Goal: Task Accomplishment & Management: Use online tool/utility

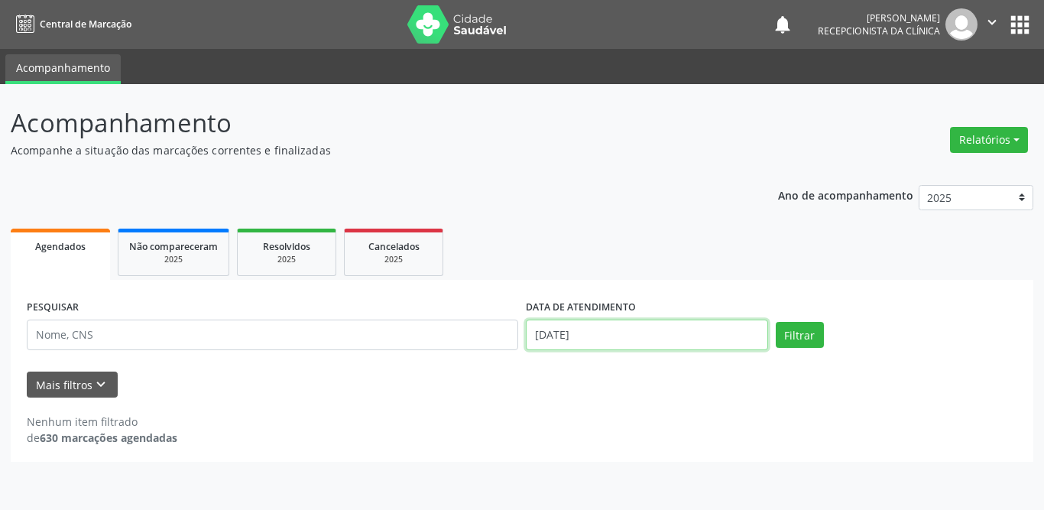
click at [611, 323] on input "[DATE]" at bounding box center [647, 334] width 242 height 31
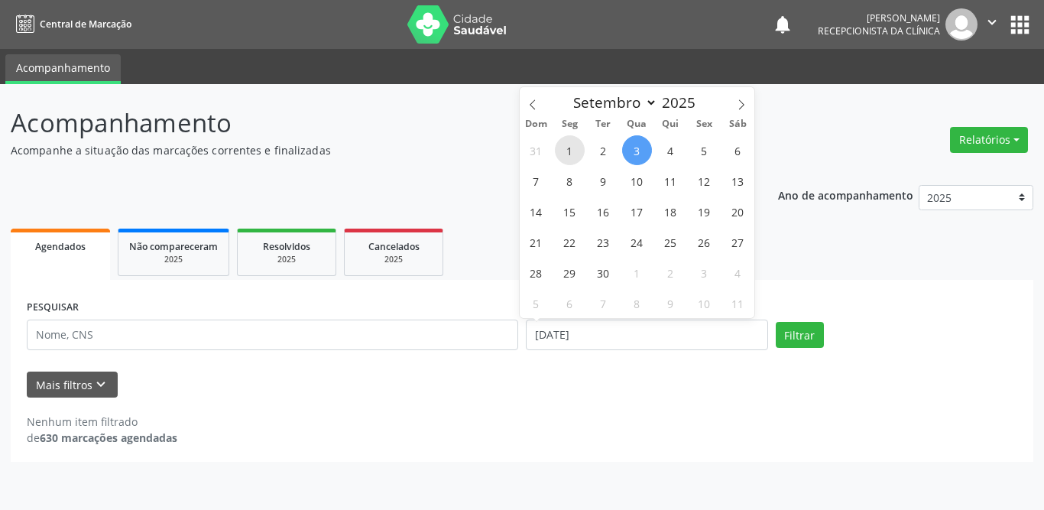
click at [564, 152] on span "1" at bounding box center [570, 150] width 30 height 30
type input "[DATE]"
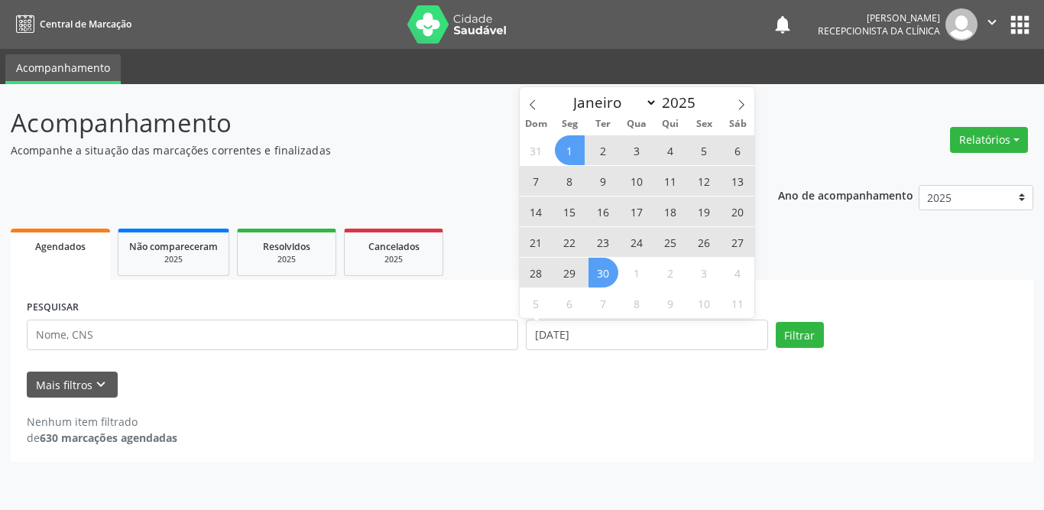
click at [616, 276] on span "30" at bounding box center [604, 273] width 30 height 30
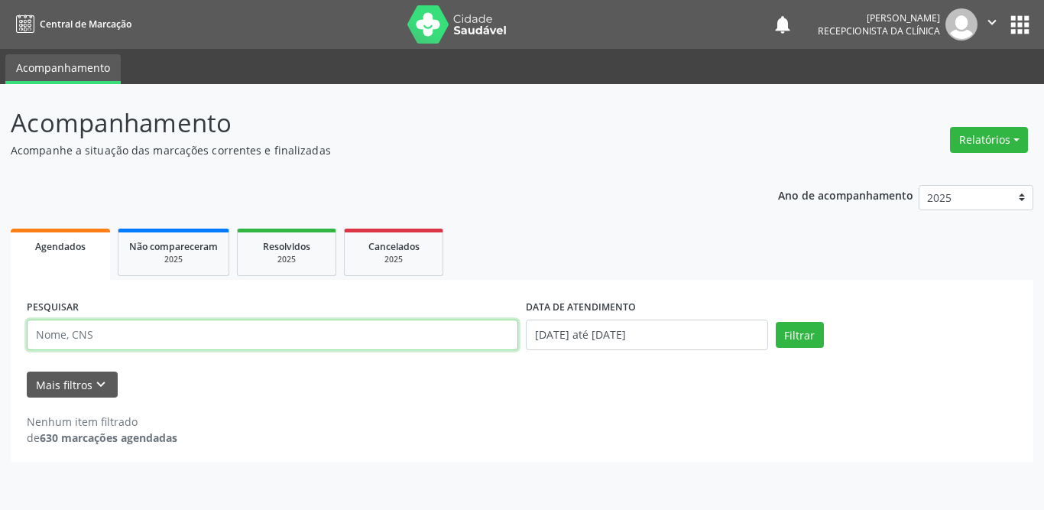
click at [246, 323] on input "text" at bounding box center [272, 334] width 491 height 31
type input "[PERSON_NAME]"
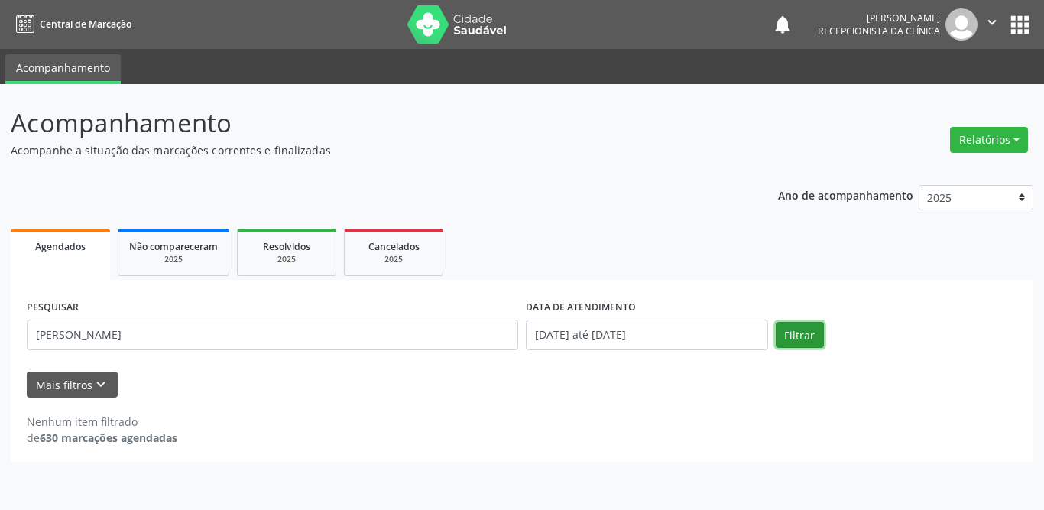
click at [793, 330] on button "Filtrar" at bounding box center [800, 335] width 48 height 26
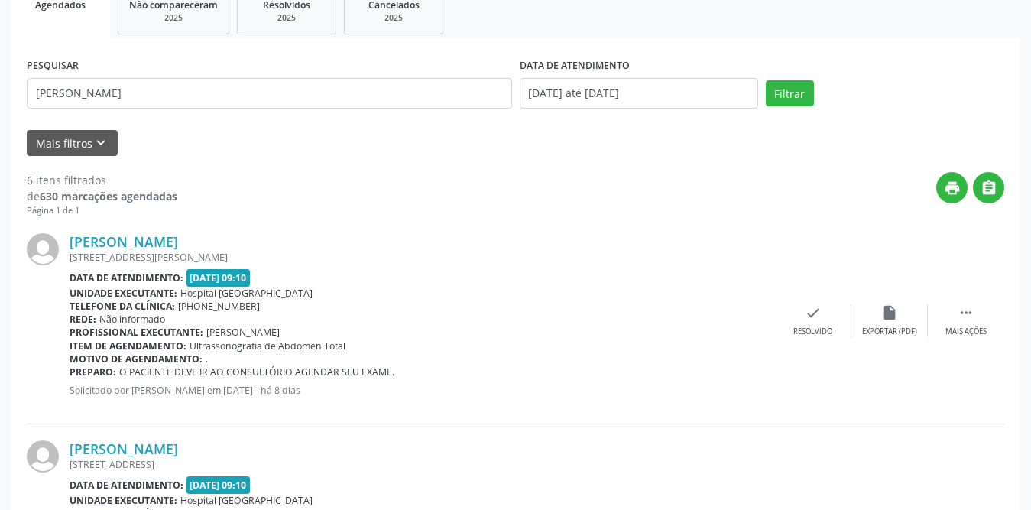
scroll to position [394, 0]
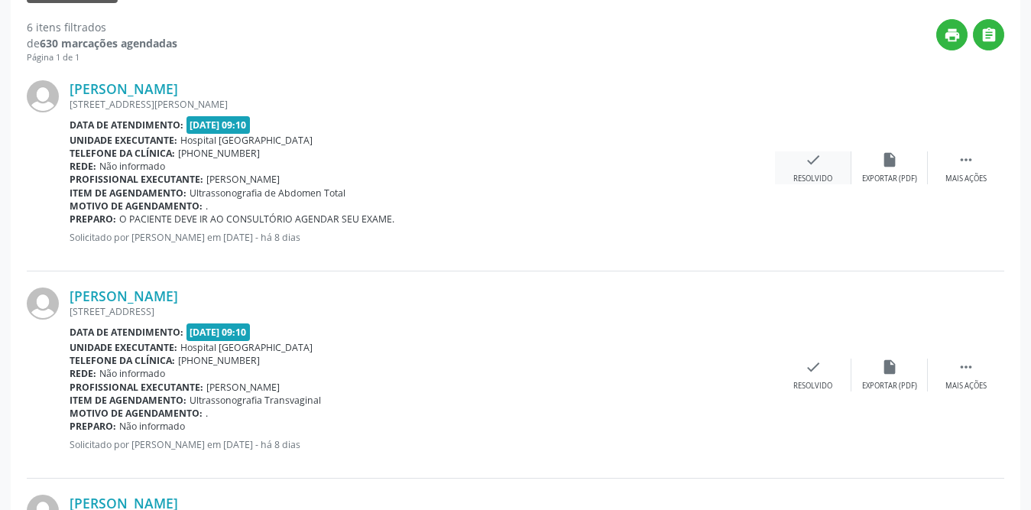
click at [817, 166] on icon "check" at bounding box center [813, 159] width 17 height 17
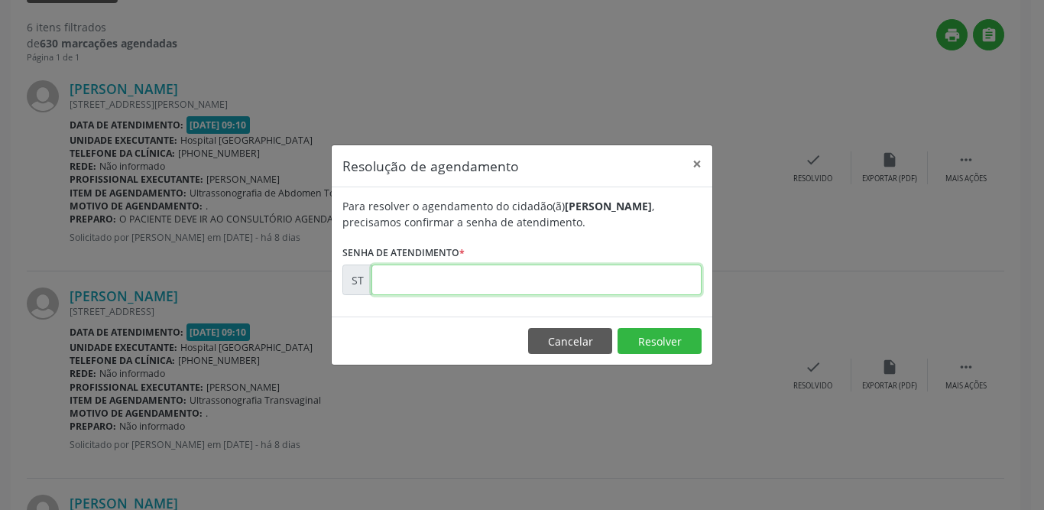
click at [501, 292] on input "text" at bounding box center [536, 279] width 330 height 31
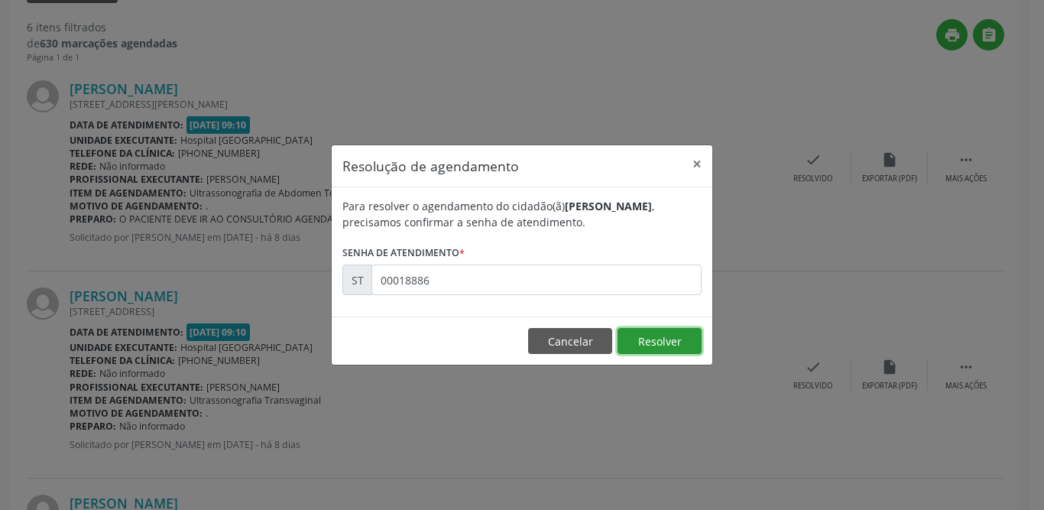
click at [640, 339] on button "Resolver" at bounding box center [660, 341] width 84 height 26
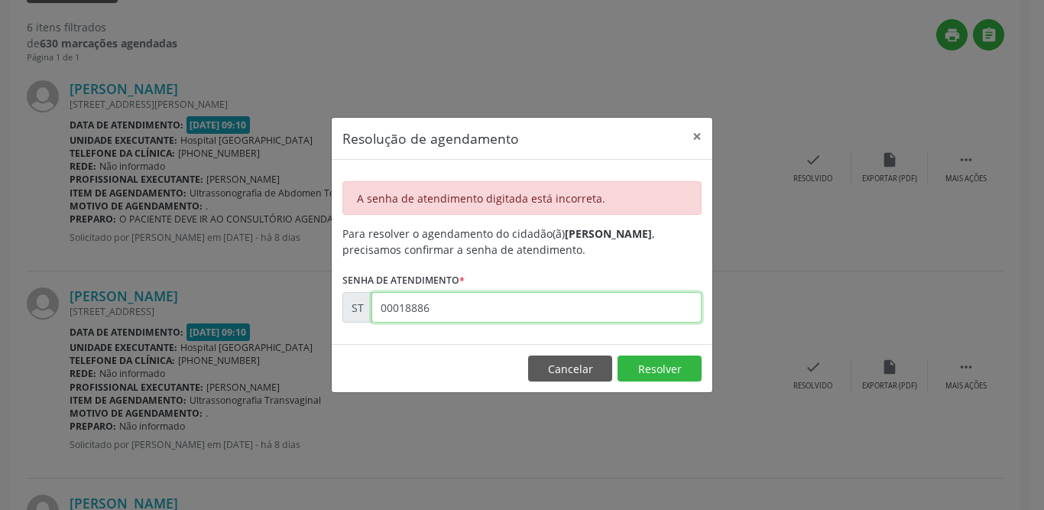
drag, startPoint x: 442, startPoint y: 311, endPoint x: 330, endPoint y: 313, distance: 111.6
click at [330, 313] on div "Resolução de agendamento × A senha de atendimento digitada está incorreta. Para…" at bounding box center [522, 255] width 1044 height 510
type input "00018886"
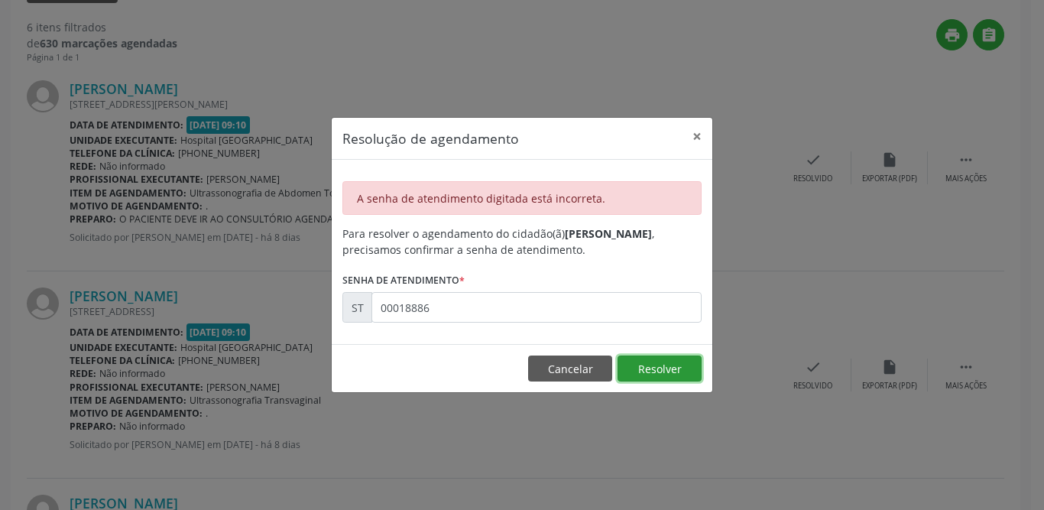
click at [672, 372] on button "Resolver" at bounding box center [660, 368] width 84 height 26
click at [692, 138] on button "×" at bounding box center [697, 136] width 31 height 37
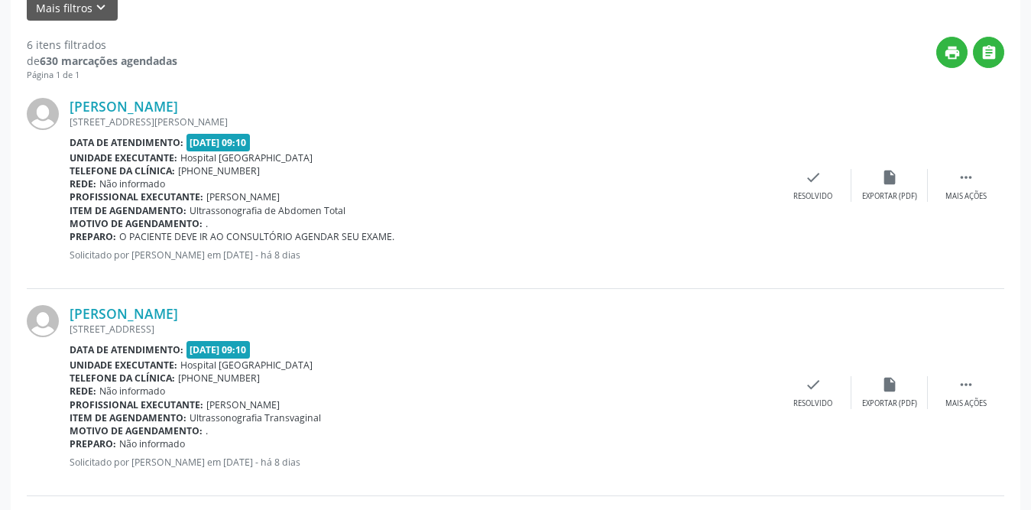
scroll to position [71, 0]
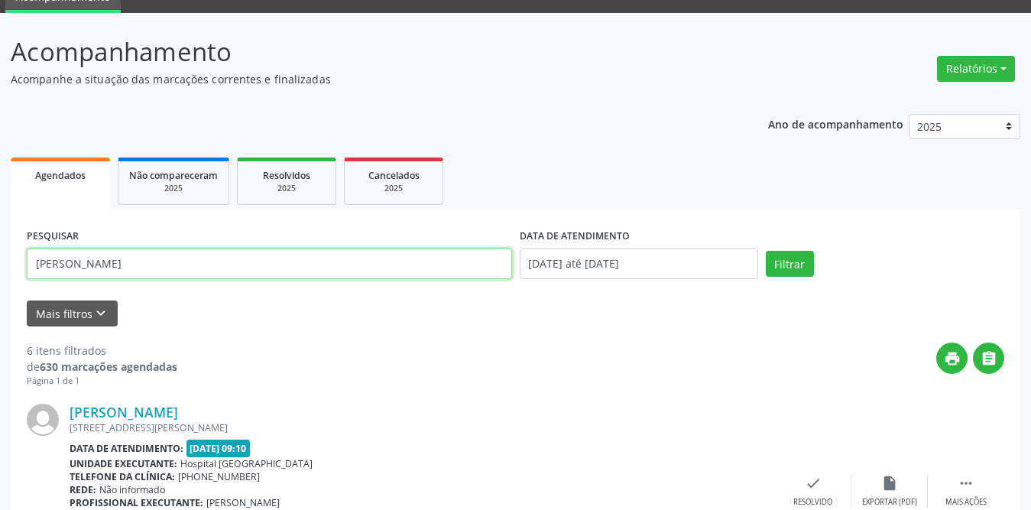
click at [104, 261] on input "[PERSON_NAME]" at bounding box center [269, 263] width 485 height 31
type input "[PERSON_NAME]"
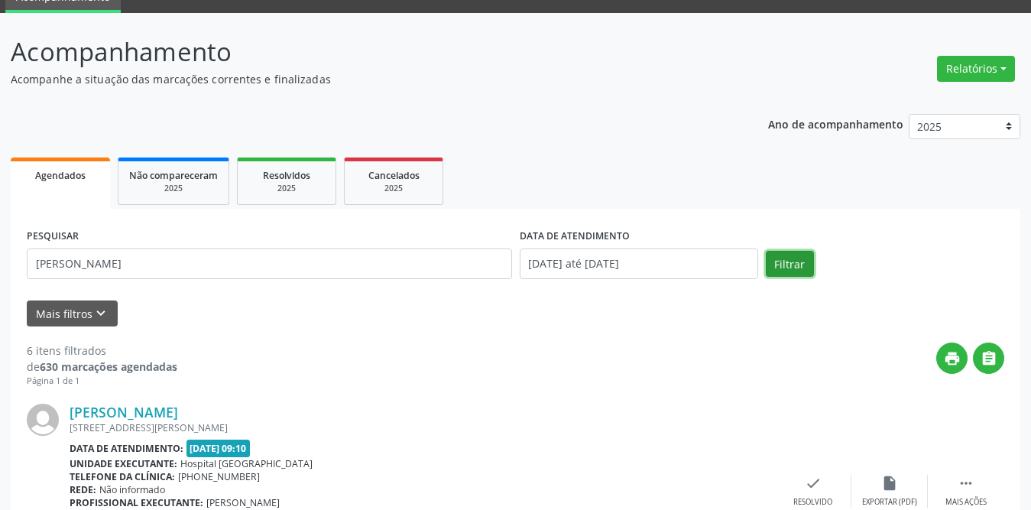
click at [778, 269] on button "Filtrar" at bounding box center [790, 264] width 48 height 26
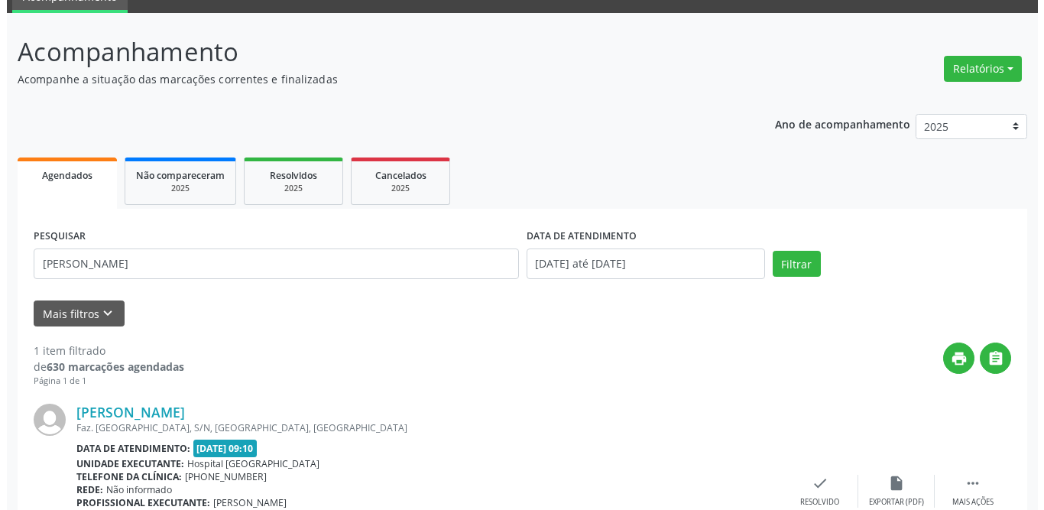
scroll to position [182, 0]
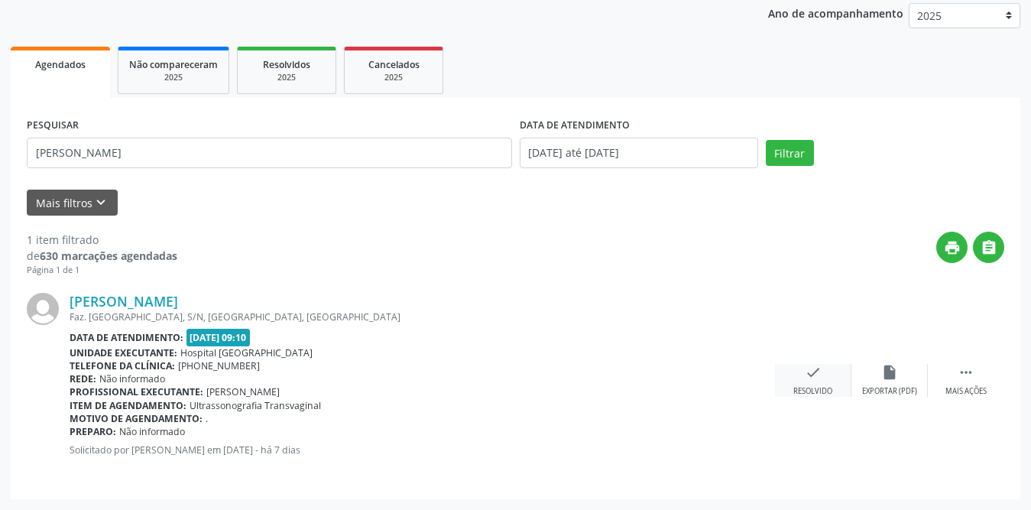
click at [810, 369] on icon "check" at bounding box center [813, 372] width 17 height 17
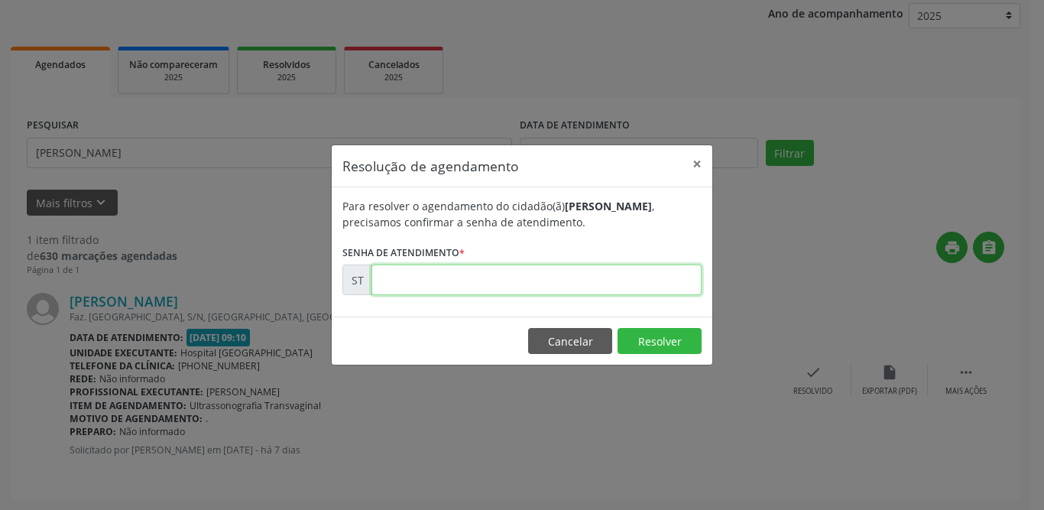
click at [534, 294] on input "text" at bounding box center [536, 279] width 330 height 31
type input "00018886"
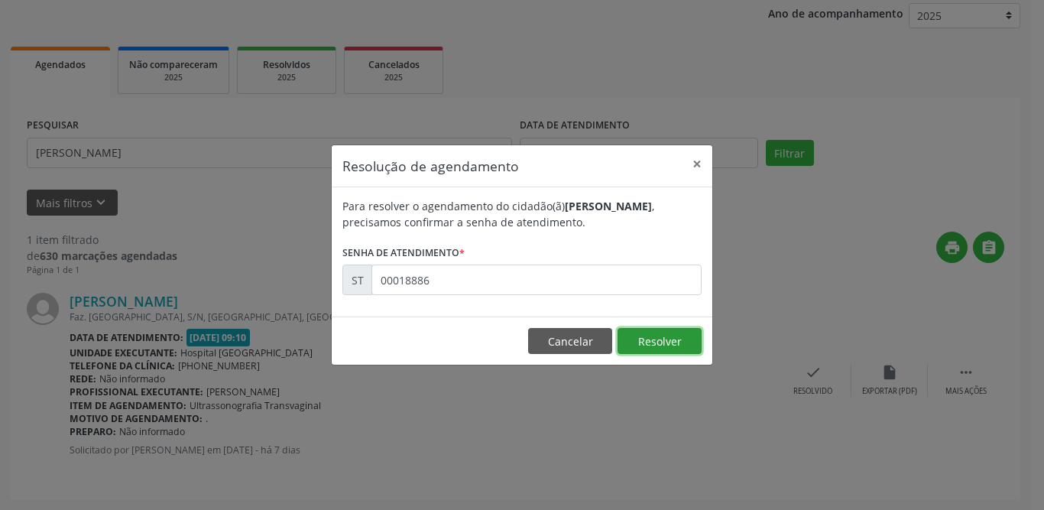
click at [683, 339] on button "Resolver" at bounding box center [660, 341] width 84 height 26
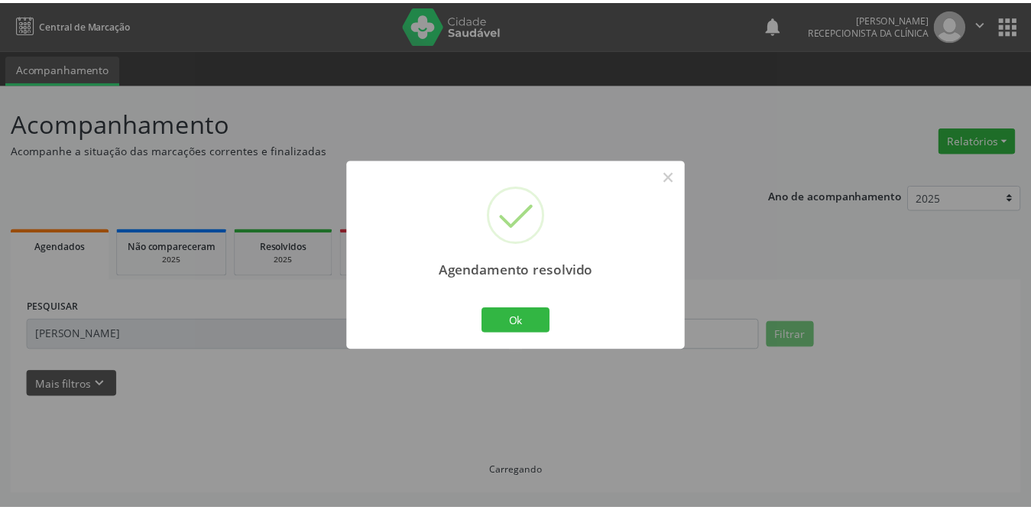
scroll to position [0, 0]
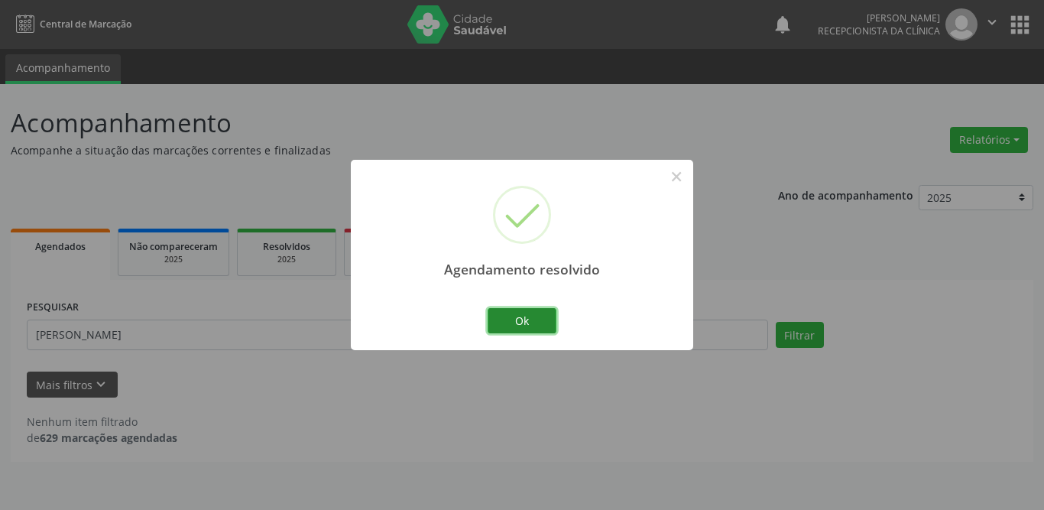
click at [543, 322] on button "Ok" at bounding box center [522, 321] width 69 height 26
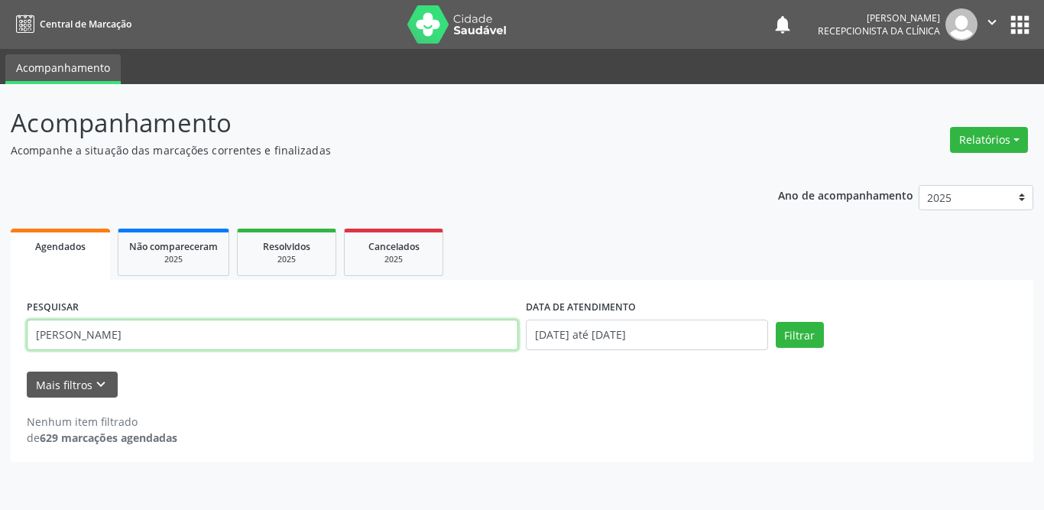
drag, startPoint x: 161, startPoint y: 345, endPoint x: 20, endPoint y: 332, distance: 142.1
click at [20, 332] on div "PESQUISAR [PERSON_NAME] DATA DE ATENDIMENTO [DATE] até [DATE] Filtrar UNIDADE D…" at bounding box center [522, 371] width 1023 height 182
type input "[PERSON_NAME]"
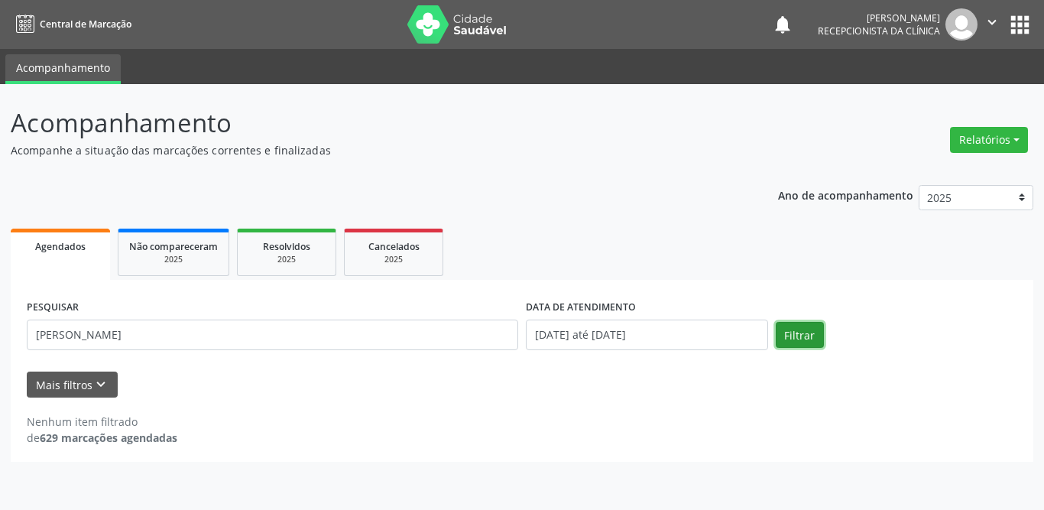
click at [802, 323] on button "Filtrar" at bounding box center [800, 335] width 48 height 26
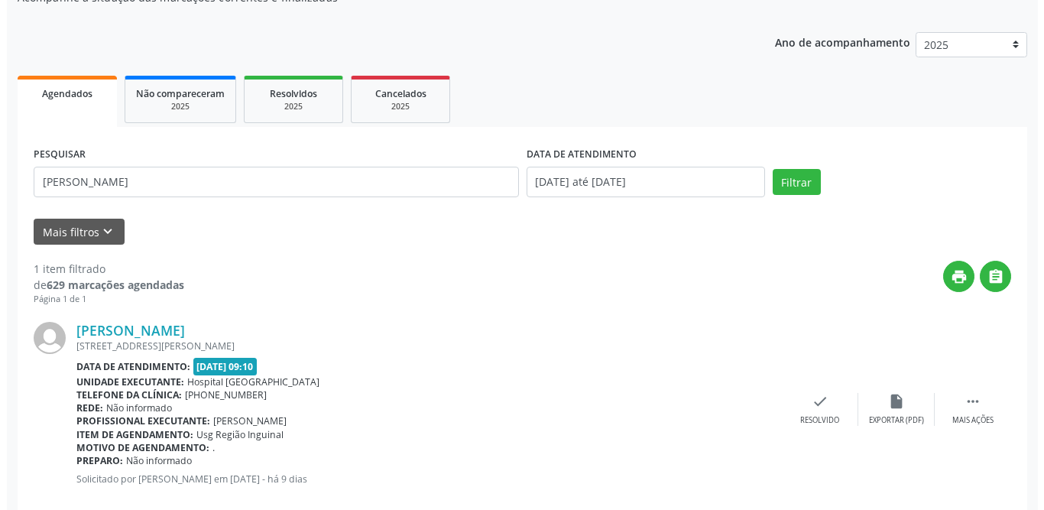
scroll to position [182, 0]
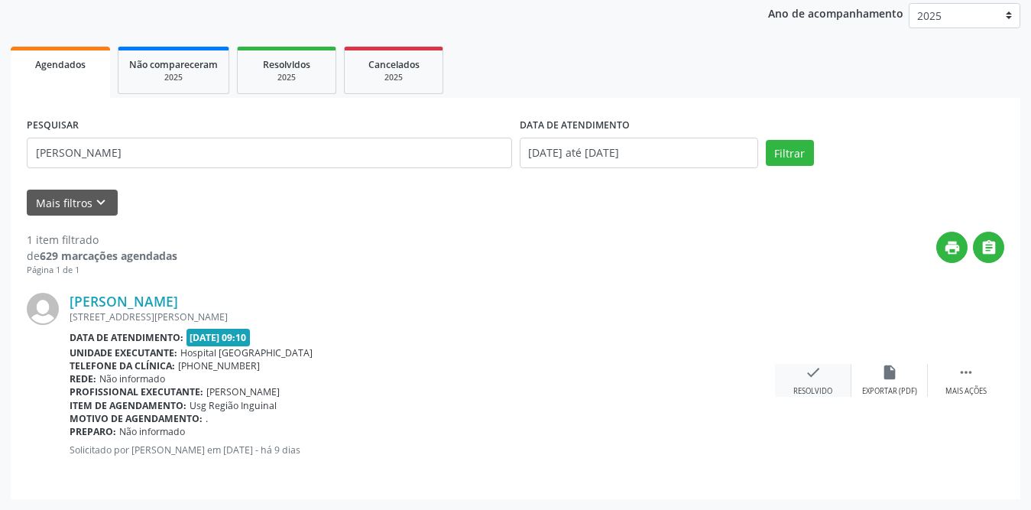
click at [809, 370] on icon "check" at bounding box center [813, 372] width 17 height 17
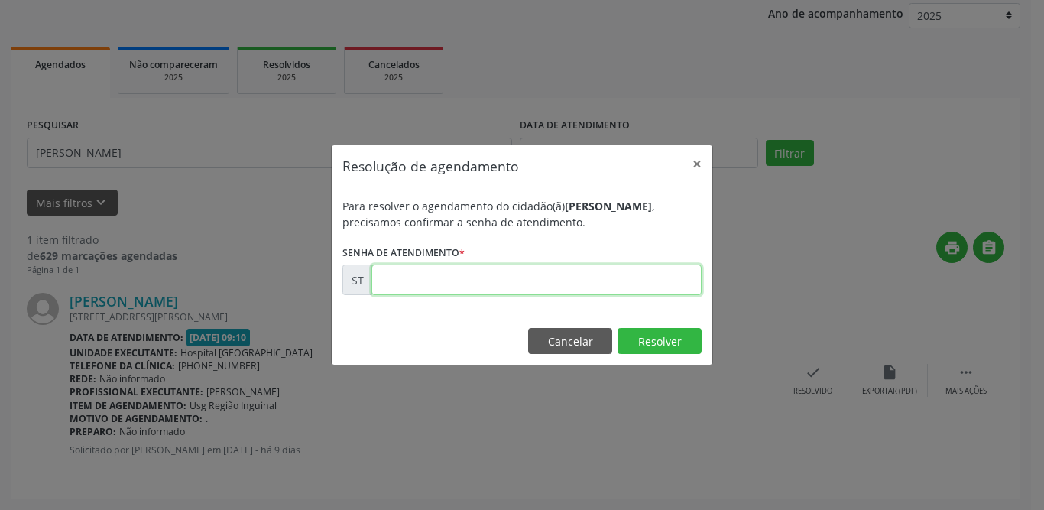
click at [403, 280] on input "text" at bounding box center [536, 279] width 330 height 31
type input "00017529"
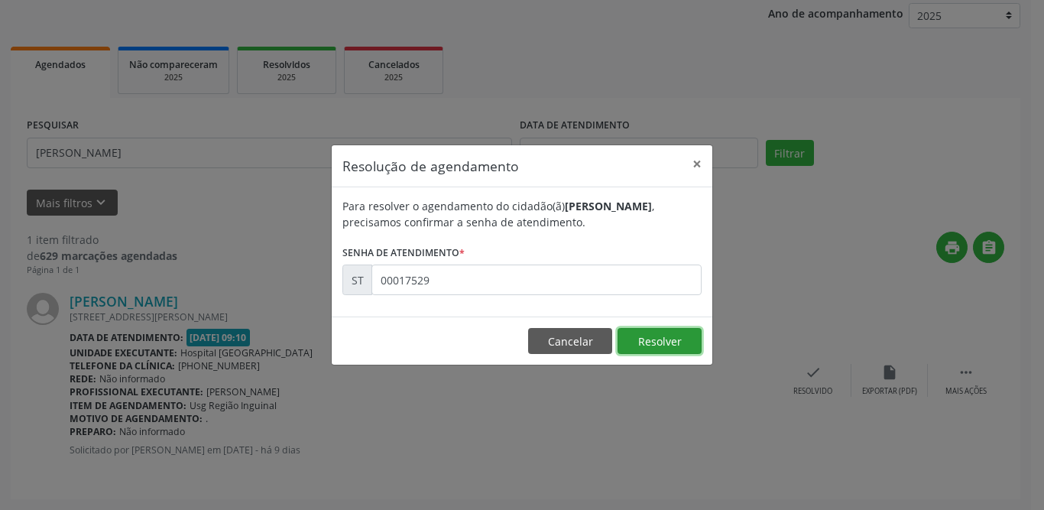
click at [692, 342] on button "Resolver" at bounding box center [660, 341] width 84 height 26
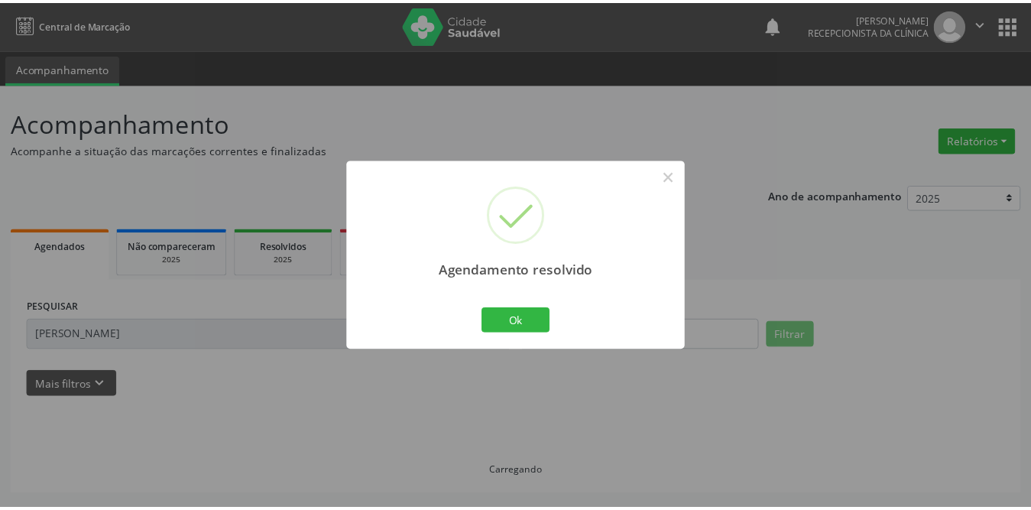
scroll to position [0, 0]
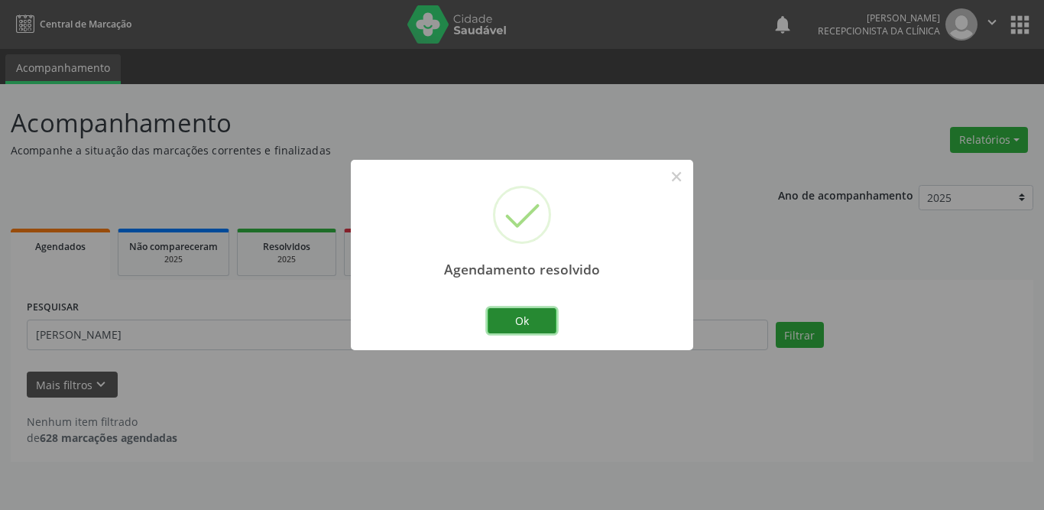
click at [539, 320] on button "Ok" at bounding box center [522, 321] width 69 height 26
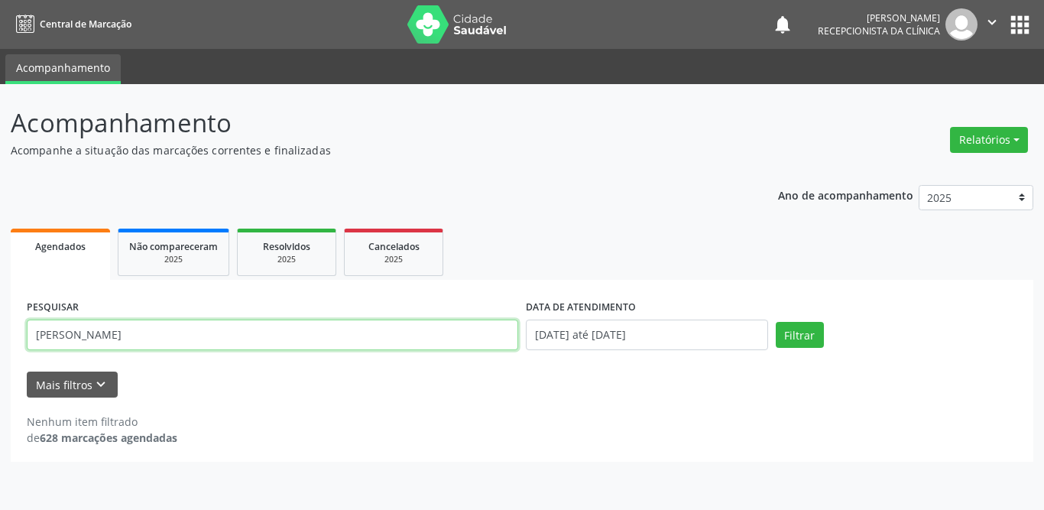
drag, startPoint x: 159, startPoint y: 338, endPoint x: 0, endPoint y: 351, distance: 159.5
click at [0, 351] on div "Acompanhamento Acompanhe a situação das marcações correntes e finalizadas Relat…" at bounding box center [522, 297] width 1044 height 426
type input "[PERSON_NAME]"
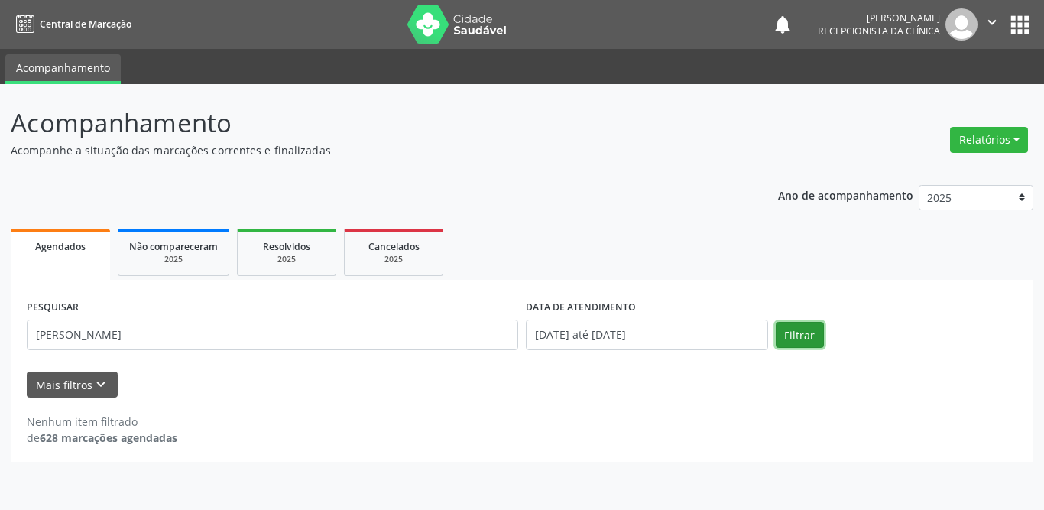
click at [782, 332] on button "Filtrar" at bounding box center [800, 335] width 48 height 26
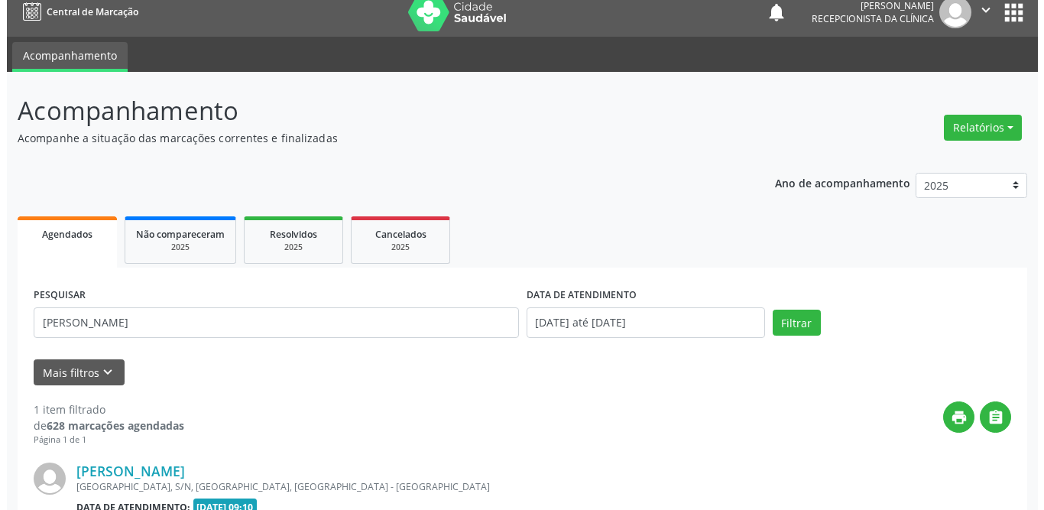
scroll to position [182, 0]
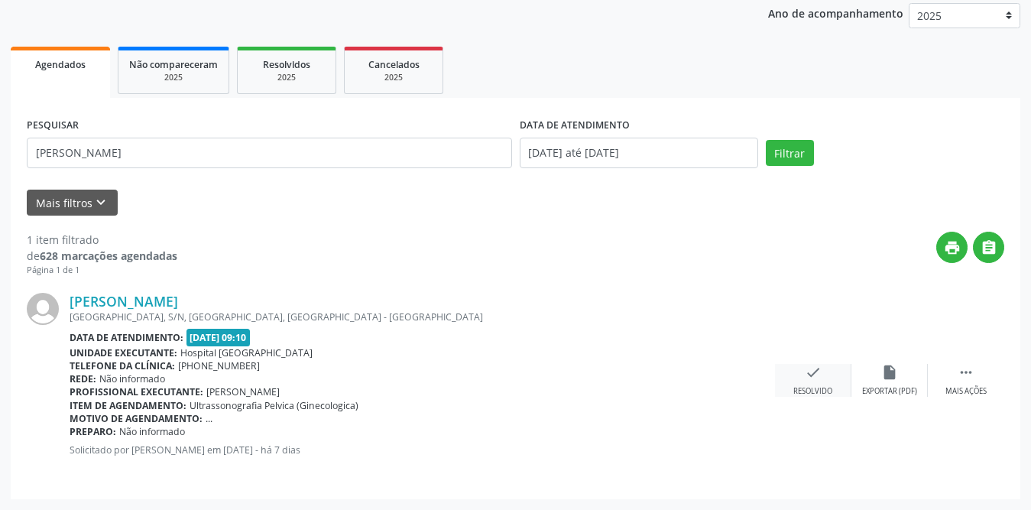
click at [825, 386] on div "Resolvido" at bounding box center [812, 391] width 39 height 11
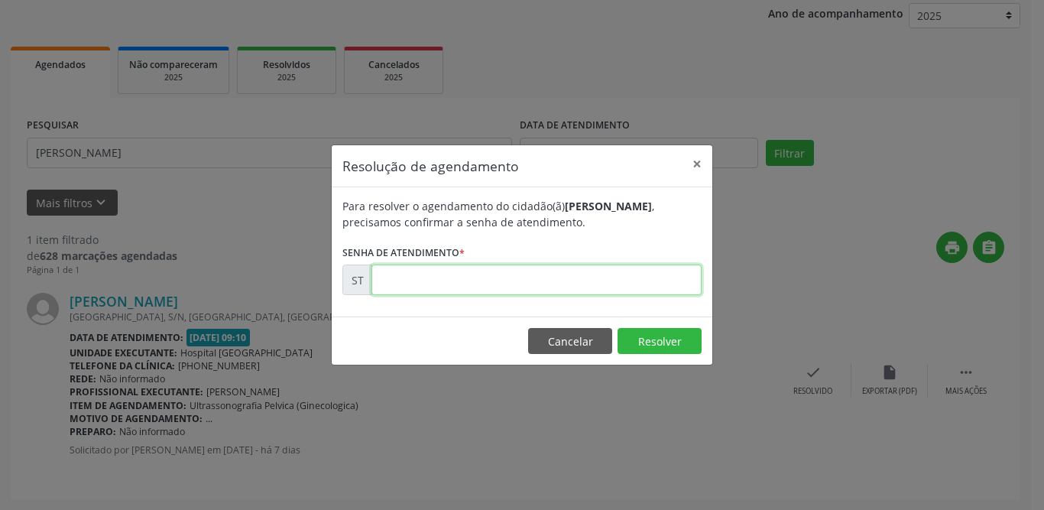
click at [454, 275] on input "text" at bounding box center [536, 279] width 330 height 31
type input "00019198"
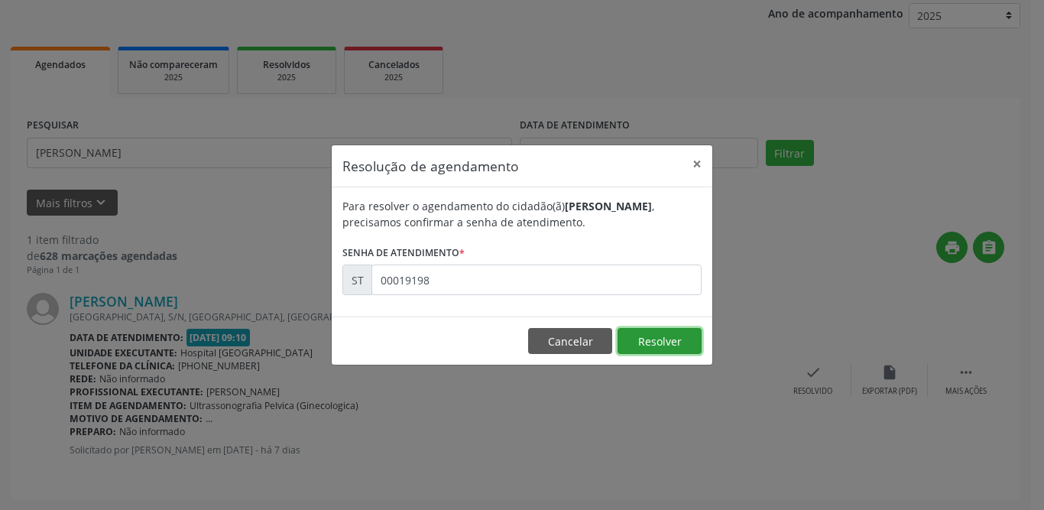
click at [657, 335] on button "Resolver" at bounding box center [660, 341] width 84 height 26
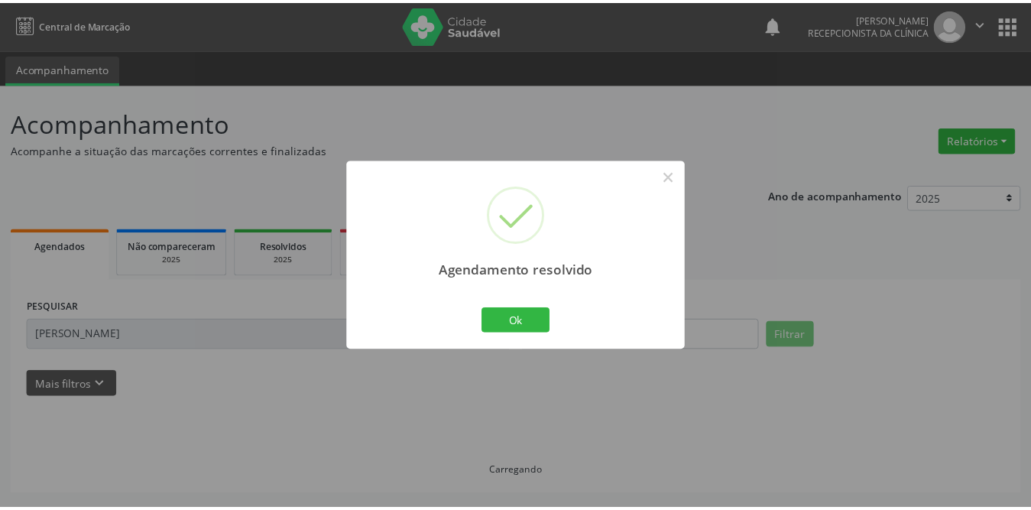
scroll to position [0, 0]
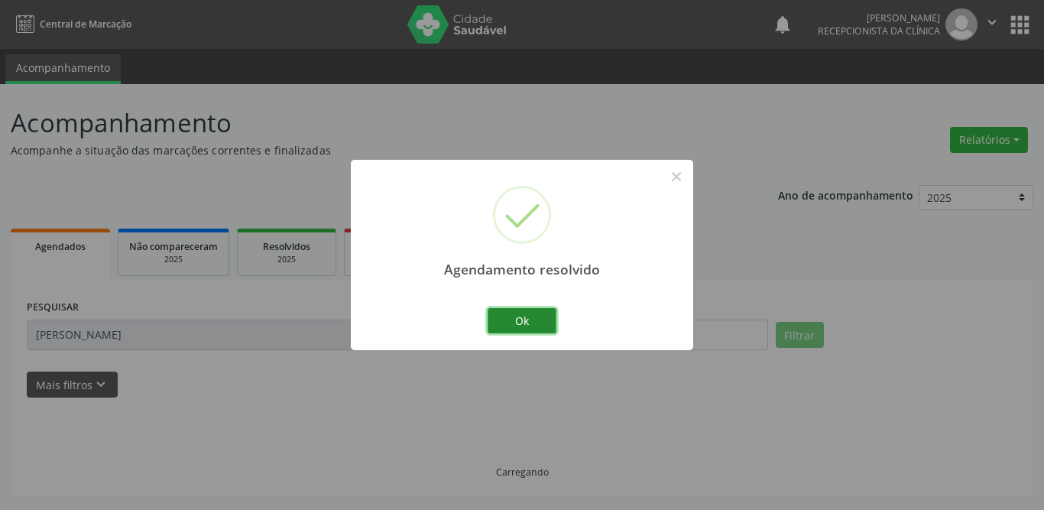
click at [503, 327] on button "Ok" at bounding box center [522, 321] width 69 height 26
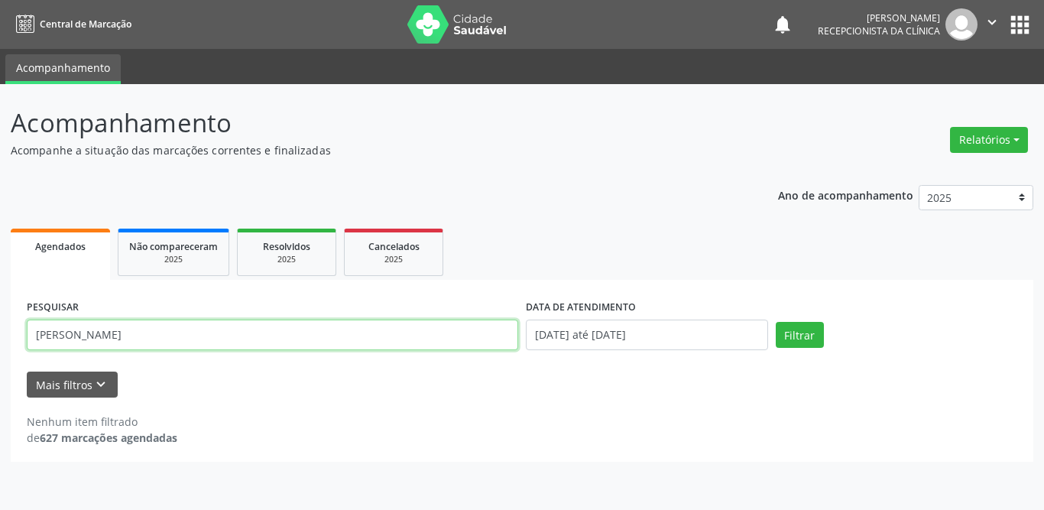
drag, startPoint x: 161, startPoint y: 339, endPoint x: 11, endPoint y: 345, distance: 150.7
click at [11, 345] on div "PESQUISAR [PERSON_NAME] DATA DE ATENDIMENTO [DATE] até [DATE] Filtrar UNIDADE D…" at bounding box center [522, 371] width 1023 height 182
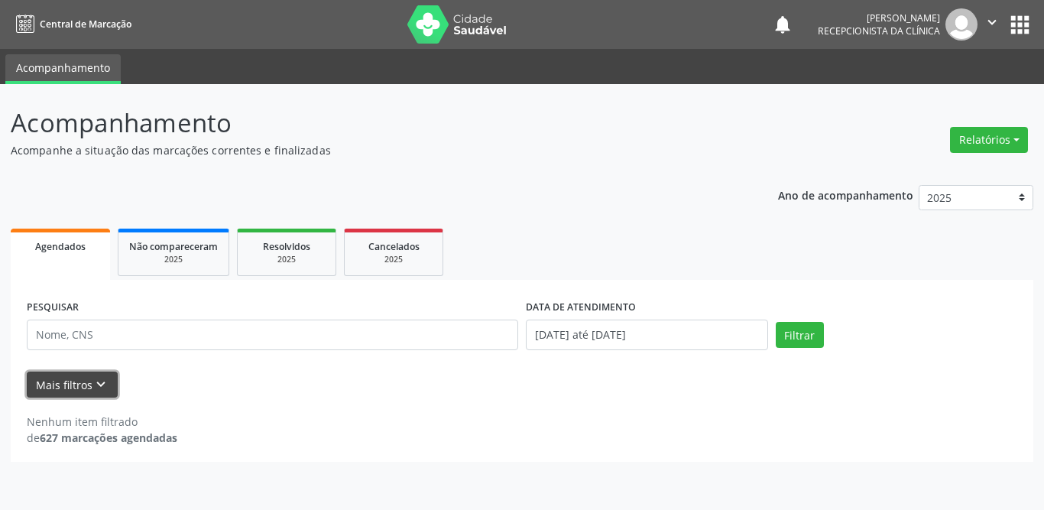
click at [92, 375] on button "Mais filtros keyboard_arrow_down" at bounding box center [72, 384] width 91 height 27
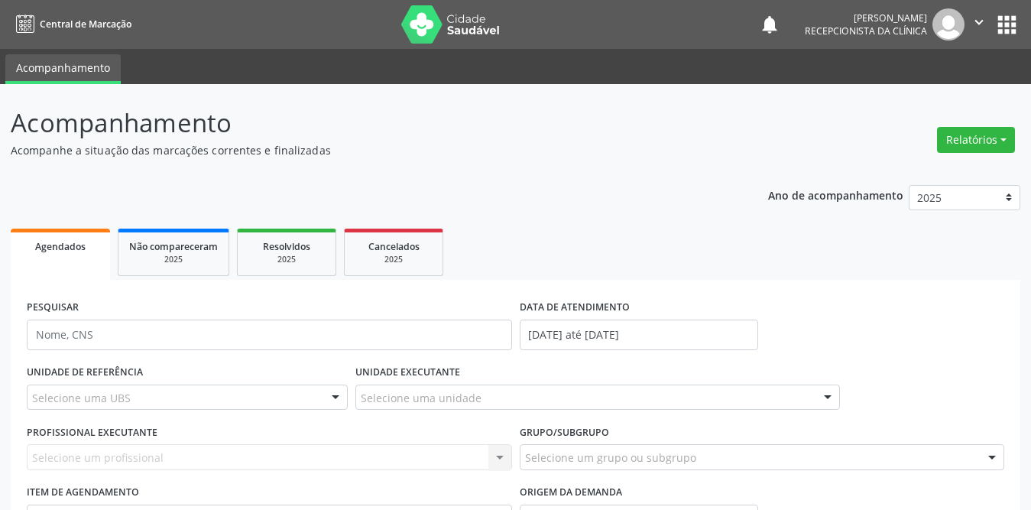
scroll to position [143, 0]
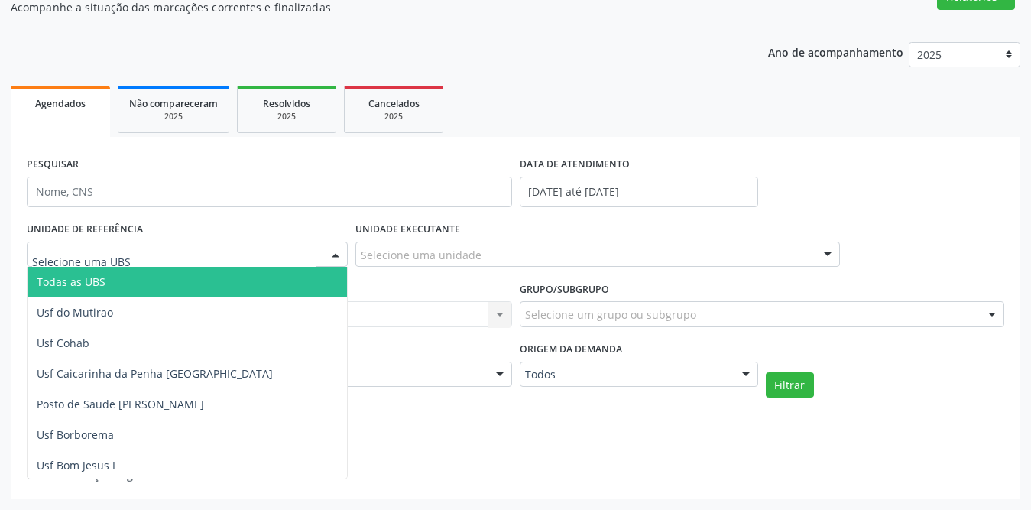
click at [157, 248] on div at bounding box center [187, 255] width 321 height 26
click at [122, 281] on span "Todas as UBS" at bounding box center [215, 282] width 375 height 31
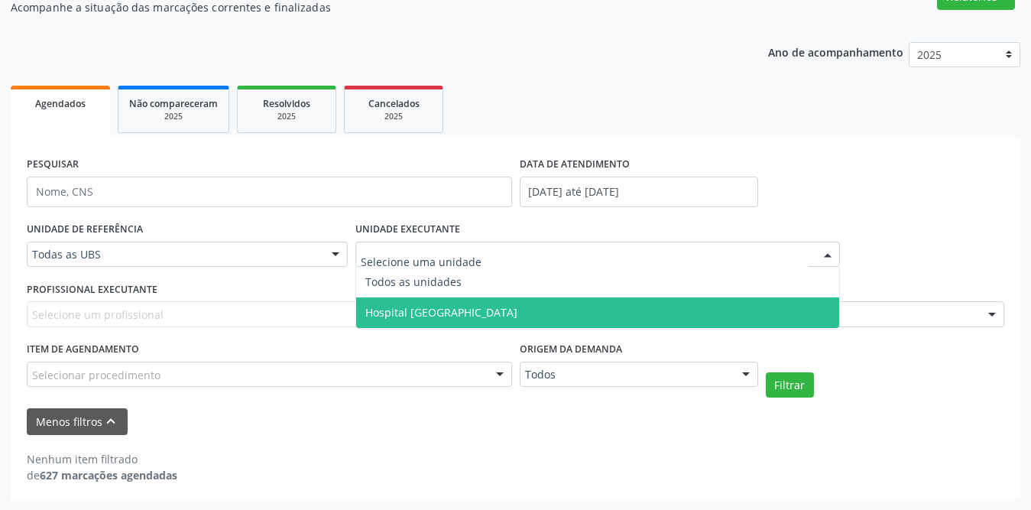
drag, startPoint x: 432, startPoint y: 312, endPoint x: 332, endPoint y: 313, distance: 99.4
click at [432, 312] on span "Hospital [GEOGRAPHIC_DATA]" at bounding box center [441, 312] width 152 height 15
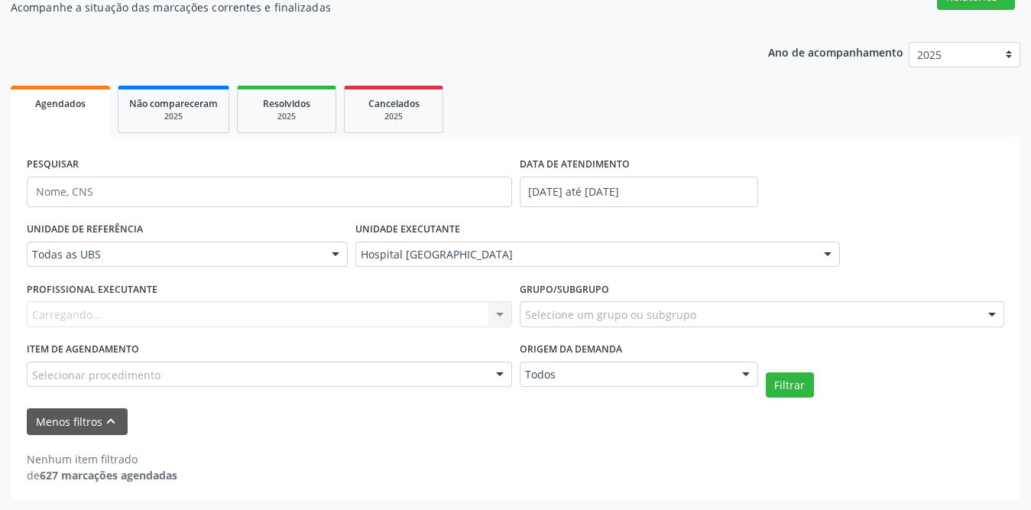
click at [141, 311] on div "Carregando... Nenhum resultado encontrado para: " " Não há nenhuma opção para s…" at bounding box center [269, 314] width 485 height 26
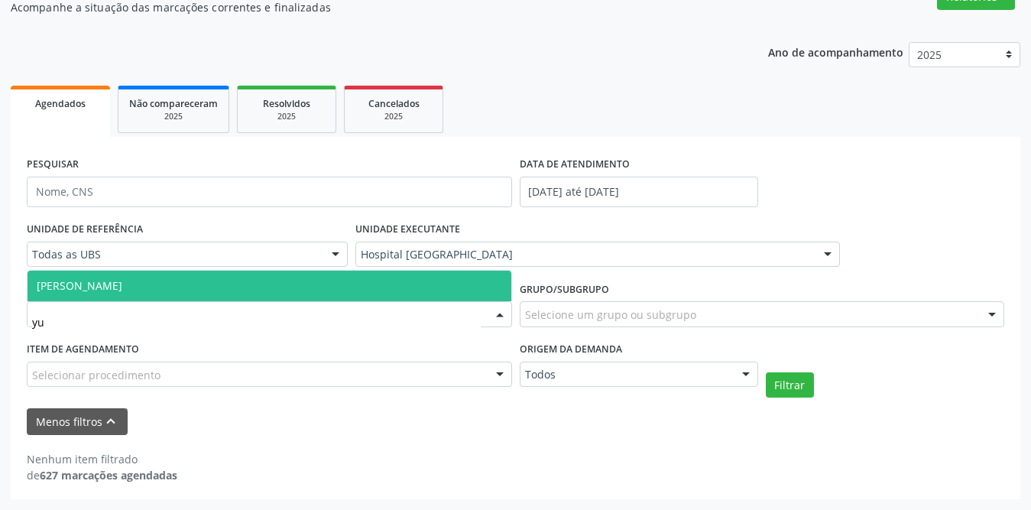
type input "yur"
click at [153, 290] on span "[PERSON_NAME]" at bounding box center [270, 286] width 484 height 31
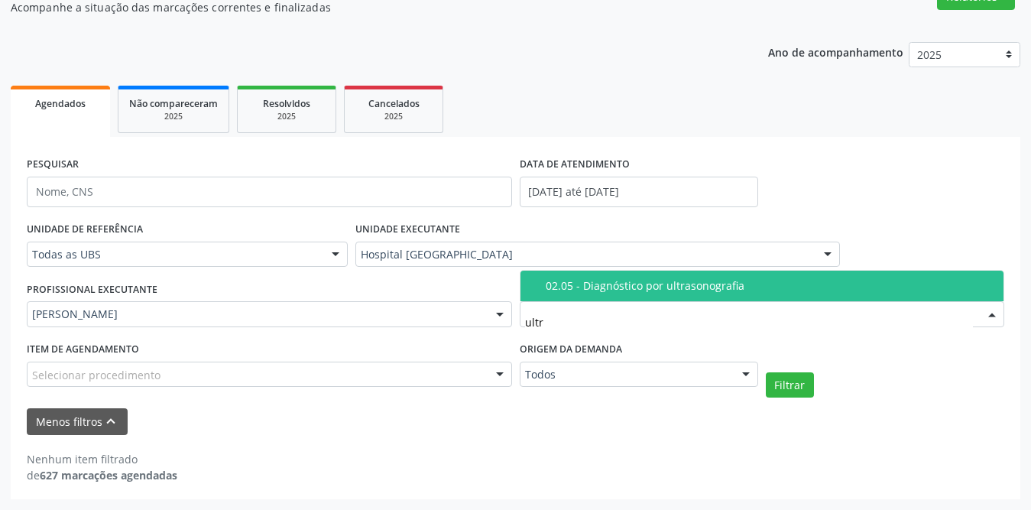
type input "ultra"
click at [625, 280] on div "02.05 - Diagnóstico por ultrasonografia" at bounding box center [770, 286] width 449 height 12
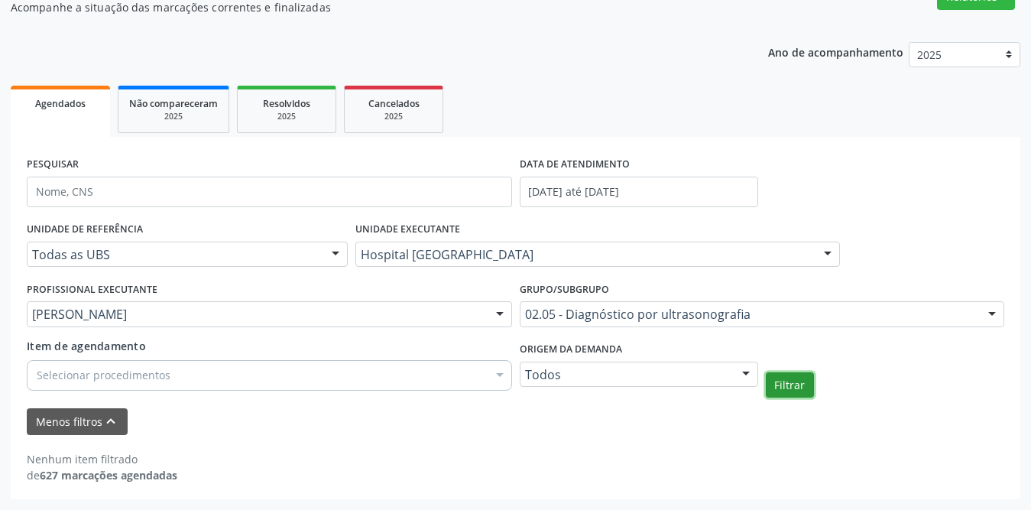
click at [797, 384] on button "Filtrar" at bounding box center [790, 385] width 48 height 26
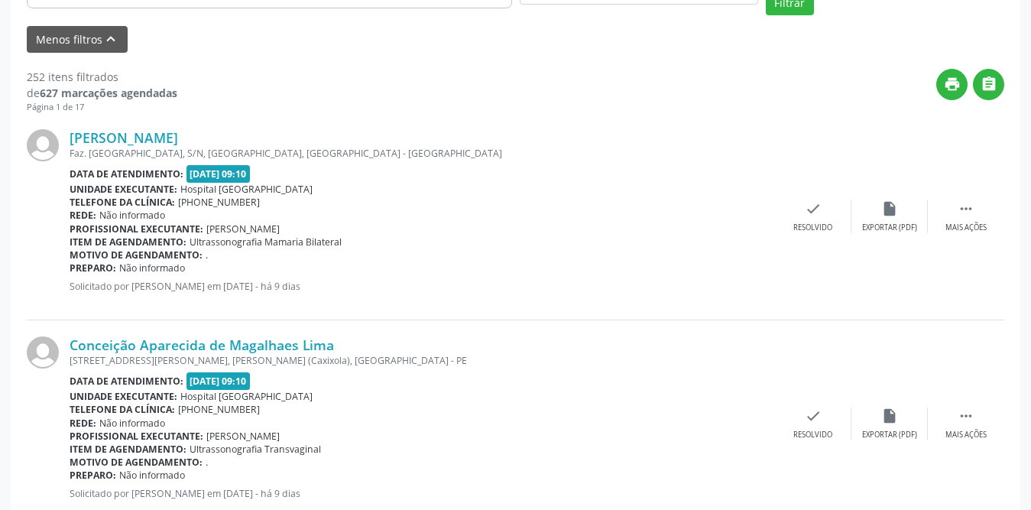
scroll to position [372, 0]
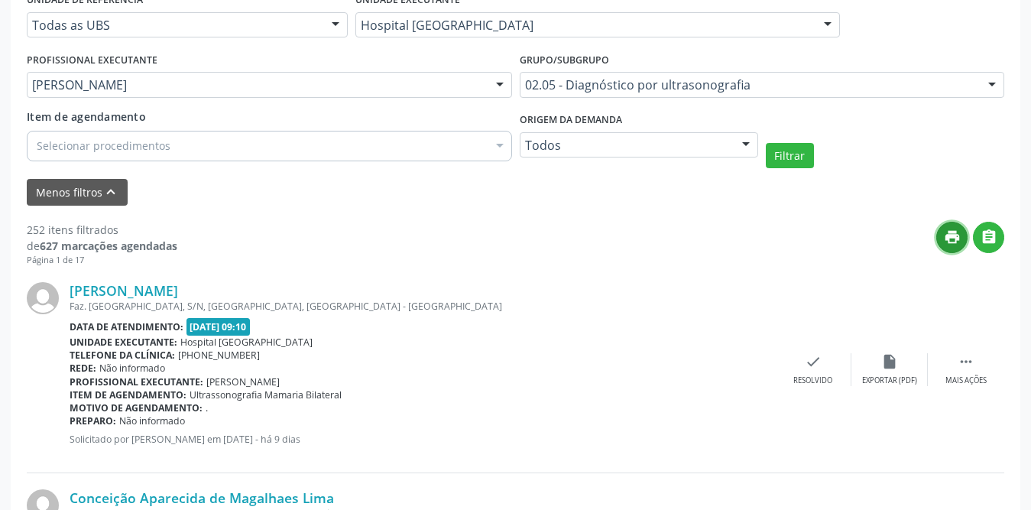
click at [945, 240] on icon "print" at bounding box center [952, 237] width 17 height 17
